Goal: Task Accomplishment & Management: Manage account settings

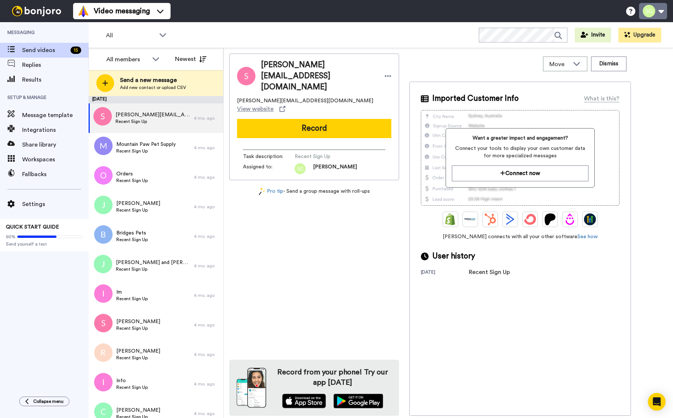
click at [650, 14] on button at bounding box center [653, 11] width 28 height 16
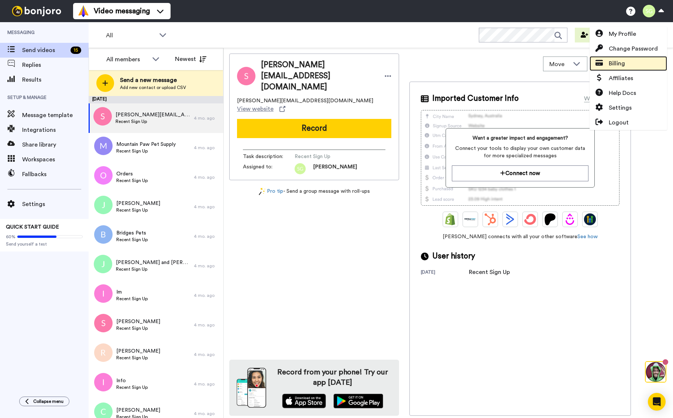
click at [621, 66] on span "Billing" at bounding box center [617, 63] width 16 height 9
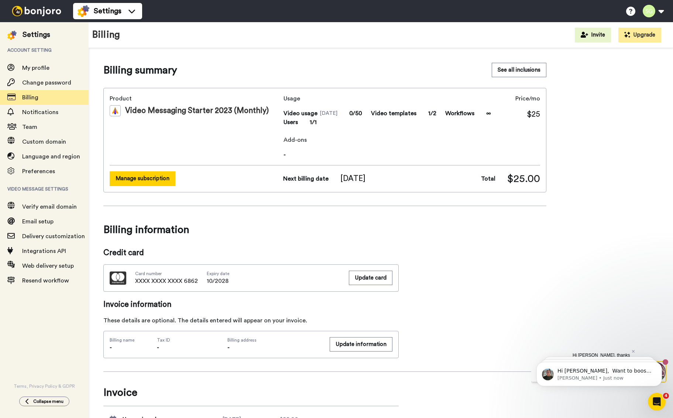
click at [153, 175] on button "Manage subscription" at bounding box center [143, 178] width 66 height 14
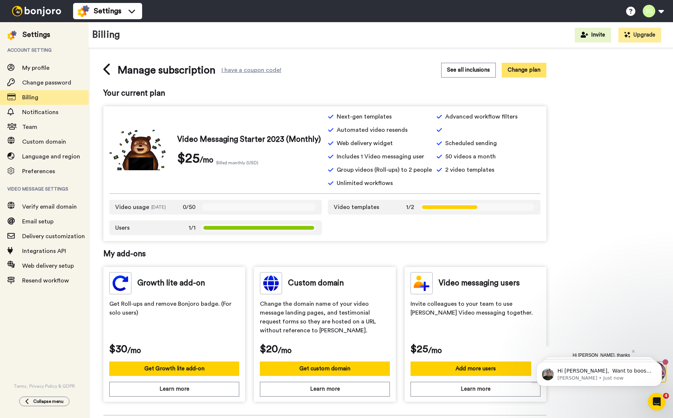
click at [536, 74] on button "Change plan" at bounding box center [524, 70] width 45 height 14
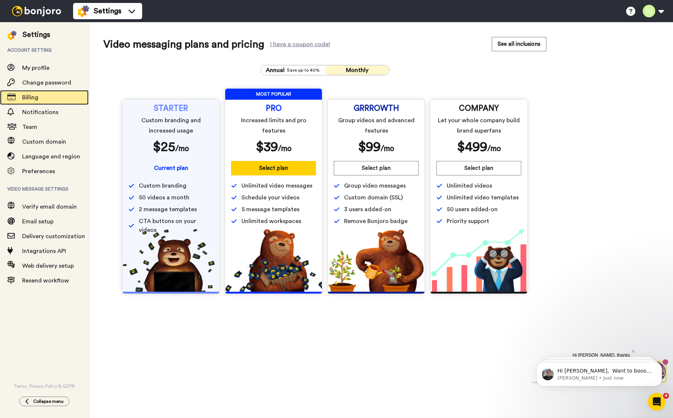
click at [19, 100] on span at bounding box center [11, 97] width 22 height 7
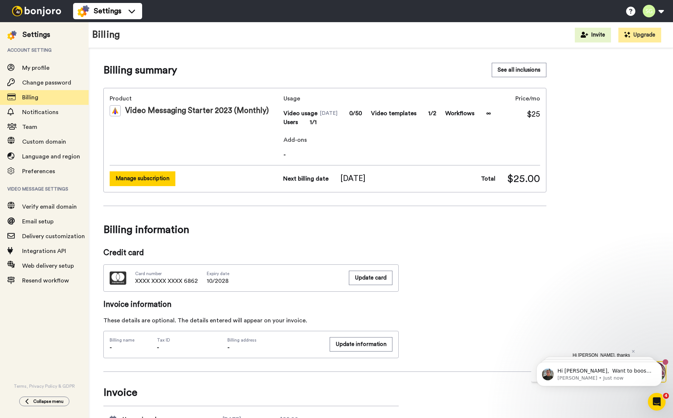
click at [138, 182] on button "Manage subscription" at bounding box center [143, 178] width 66 height 14
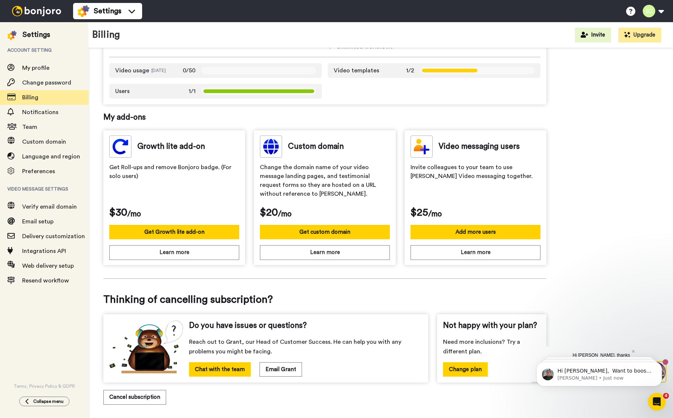
scroll to position [144, 0]
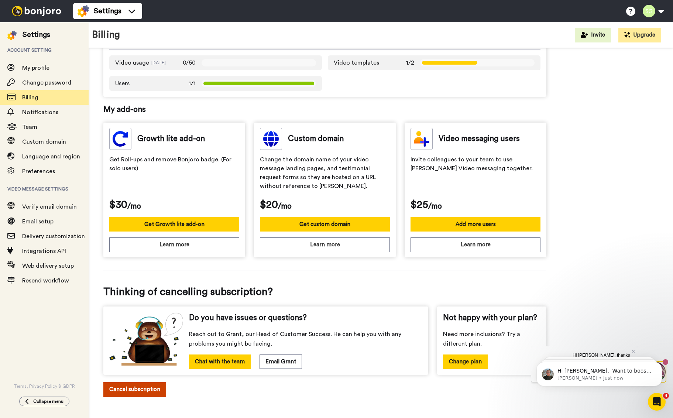
click at [116, 387] on button "Cancel subscription" at bounding box center [134, 389] width 63 height 14
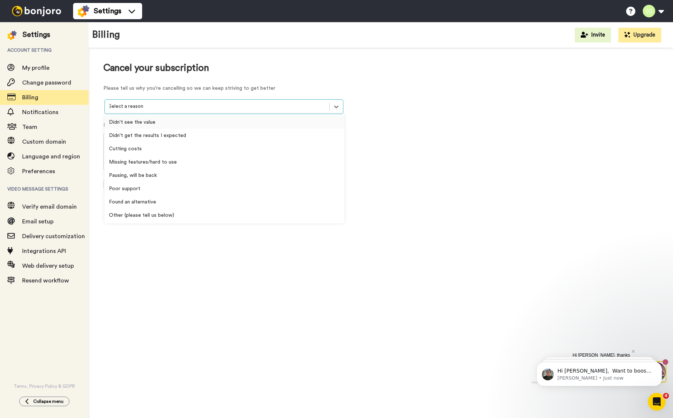
drag, startPoint x: 165, startPoint y: 105, endPoint x: 173, endPoint y: 113, distance: 11.0
click at [165, 105] on div at bounding box center [217, 106] width 217 height 8
click at [148, 149] on div "Cutting costs" at bounding box center [225, 148] width 240 height 13
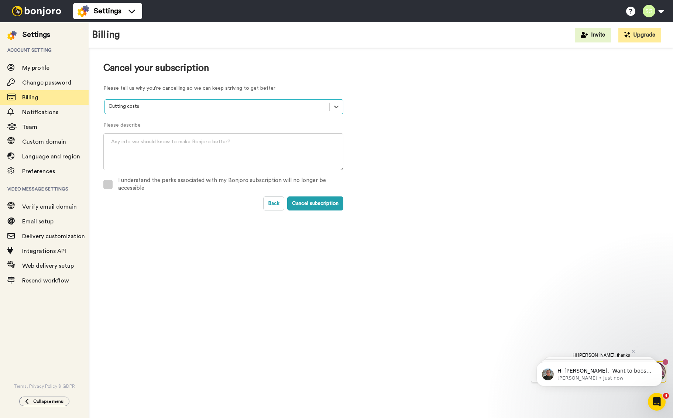
click at [109, 184] on span at bounding box center [107, 184] width 9 height 9
click at [327, 205] on button "Cancel subscription" at bounding box center [315, 203] width 56 height 14
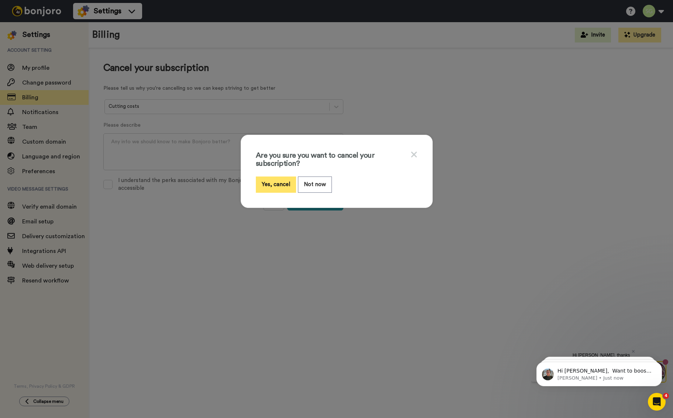
click at [272, 188] on button "Yes, cancel" at bounding box center [276, 185] width 40 height 16
